Goal: Task Accomplishment & Management: Use online tool/utility

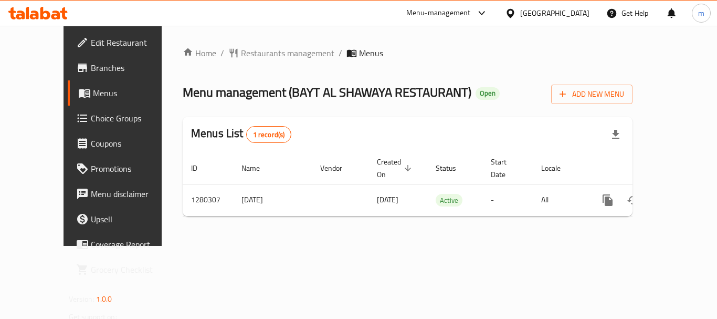
click at [91, 116] on span "Choice Groups" at bounding box center [133, 118] width 84 height 13
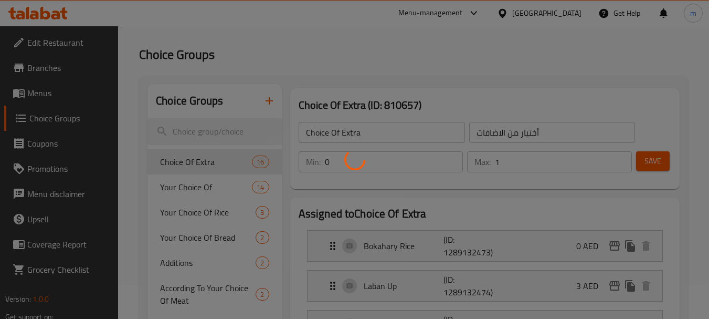
scroll to position [52, 0]
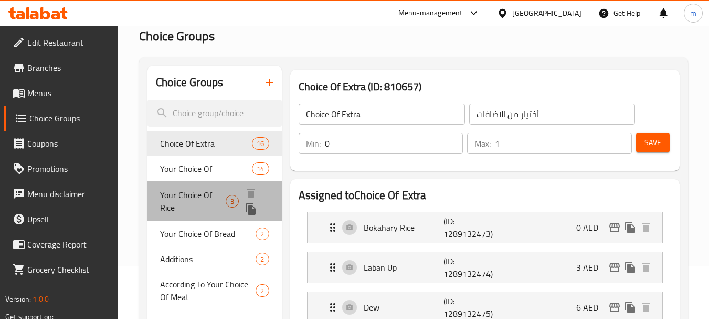
click at [216, 192] on span "Your Choice Of Rice" at bounding box center [193, 200] width 66 height 25
type input "Your Choice Of Rice"
type input "اختيارك من الأرز"
type input "1"
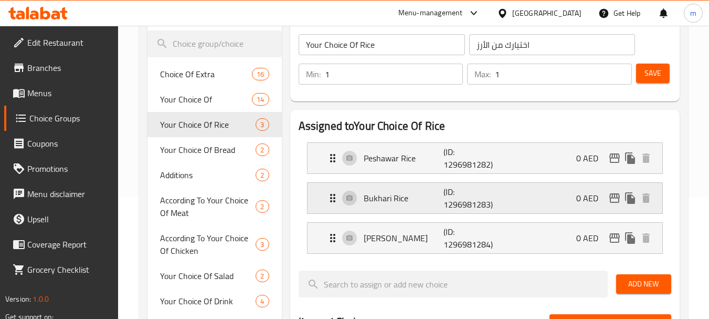
scroll to position [0, 0]
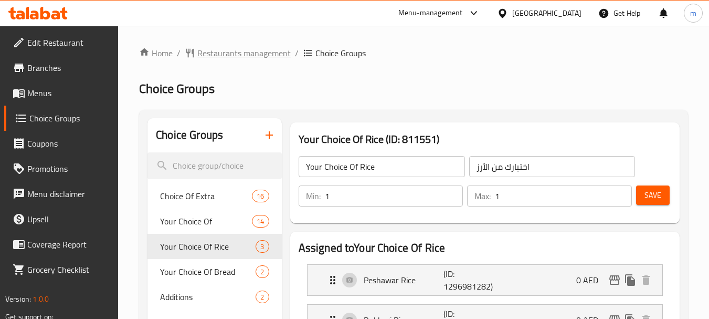
drag, startPoint x: 223, startPoint y: 39, endPoint x: 223, endPoint y: 45, distance: 6.3
click at [225, 50] on span "Restaurants management" at bounding box center [243, 53] width 93 height 13
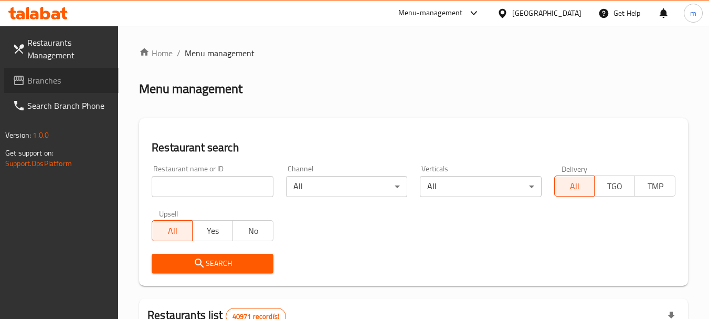
click at [95, 76] on span "Branches" at bounding box center [68, 80] width 83 height 13
